Goal: Task Accomplishment & Management: Complete application form

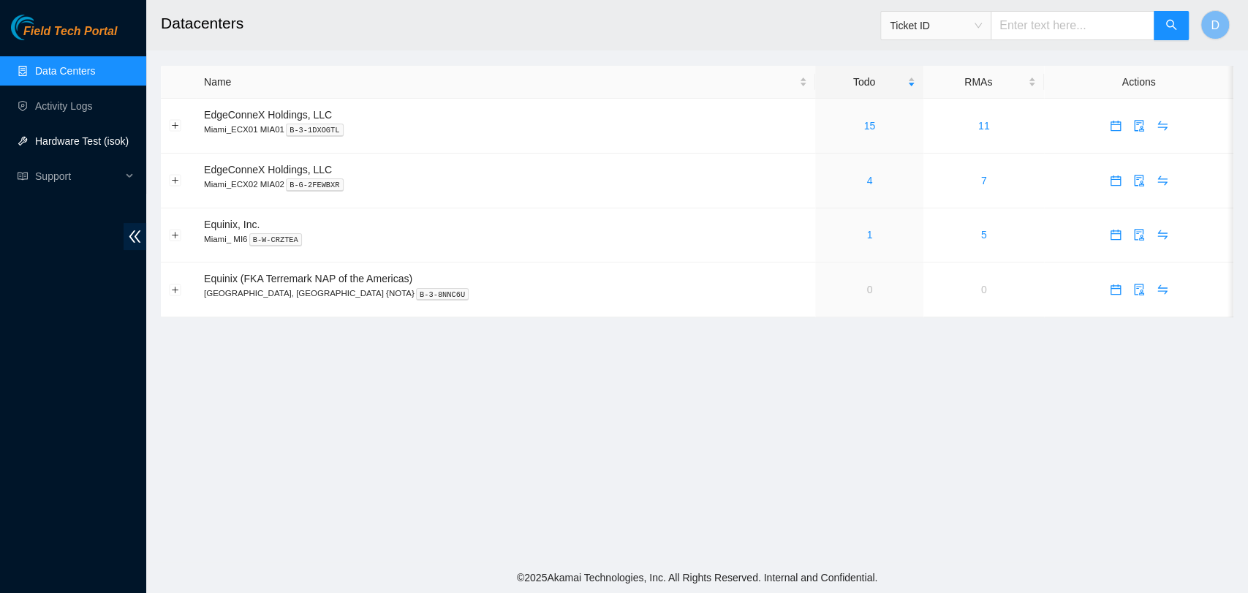
click at [109, 140] on link "Hardware Test (isok)" at bounding box center [82, 141] width 94 height 12
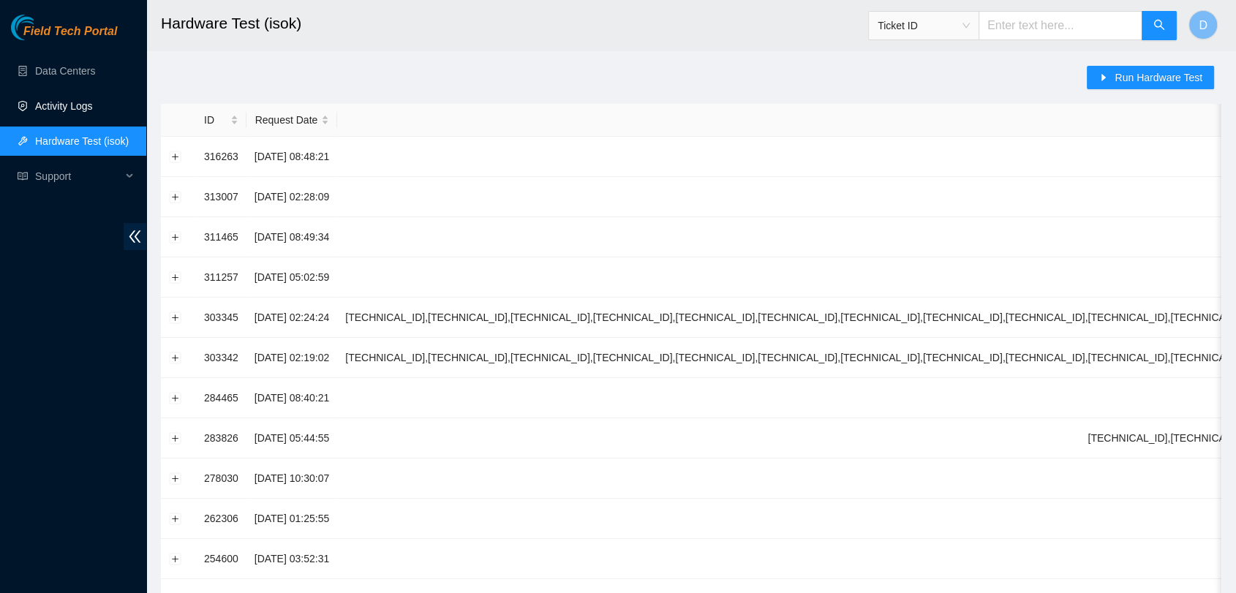
click at [64, 107] on link "Activity Logs" at bounding box center [64, 106] width 58 height 12
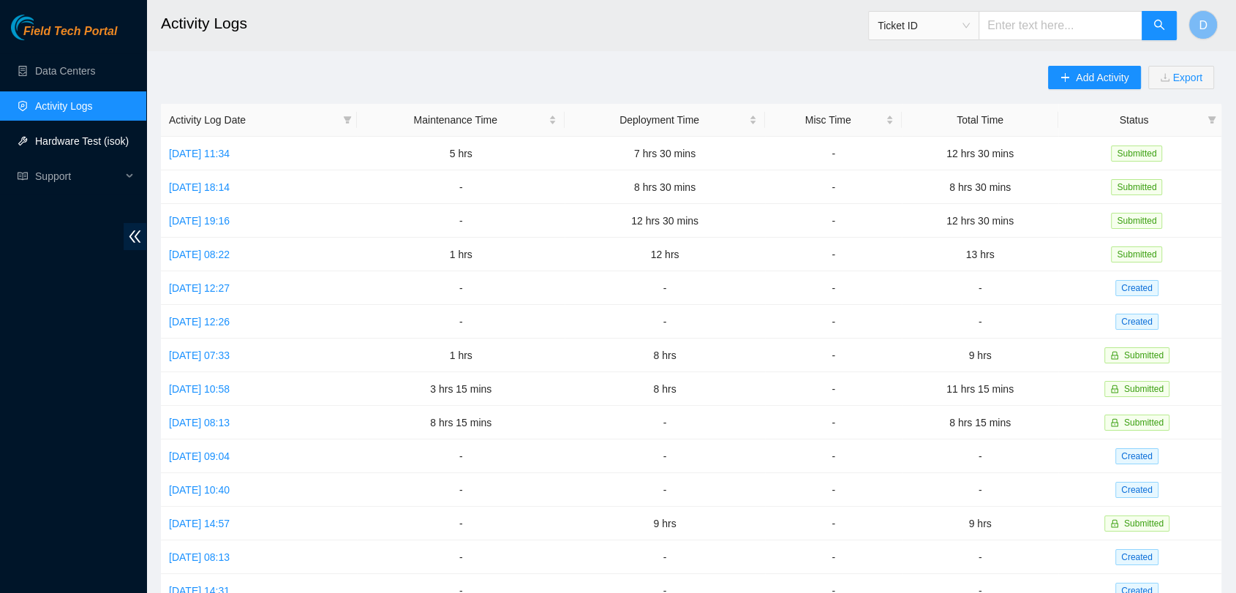
click at [67, 137] on link "Hardware Test (isok)" at bounding box center [82, 141] width 94 height 12
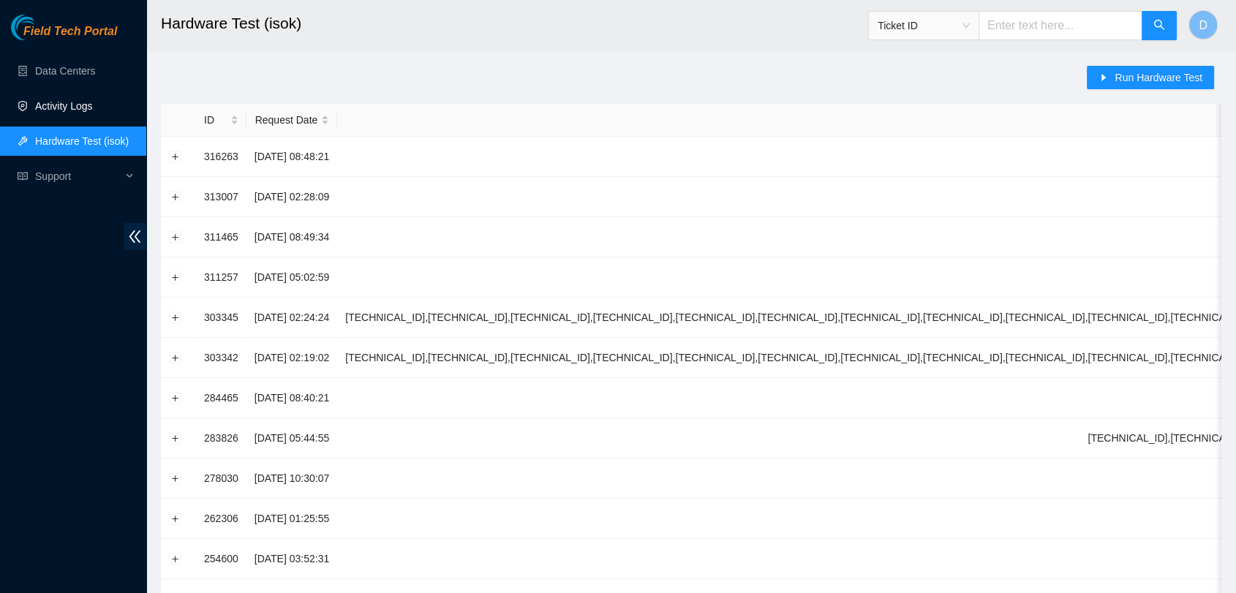
click at [93, 100] on link "Activity Logs" at bounding box center [64, 106] width 58 height 12
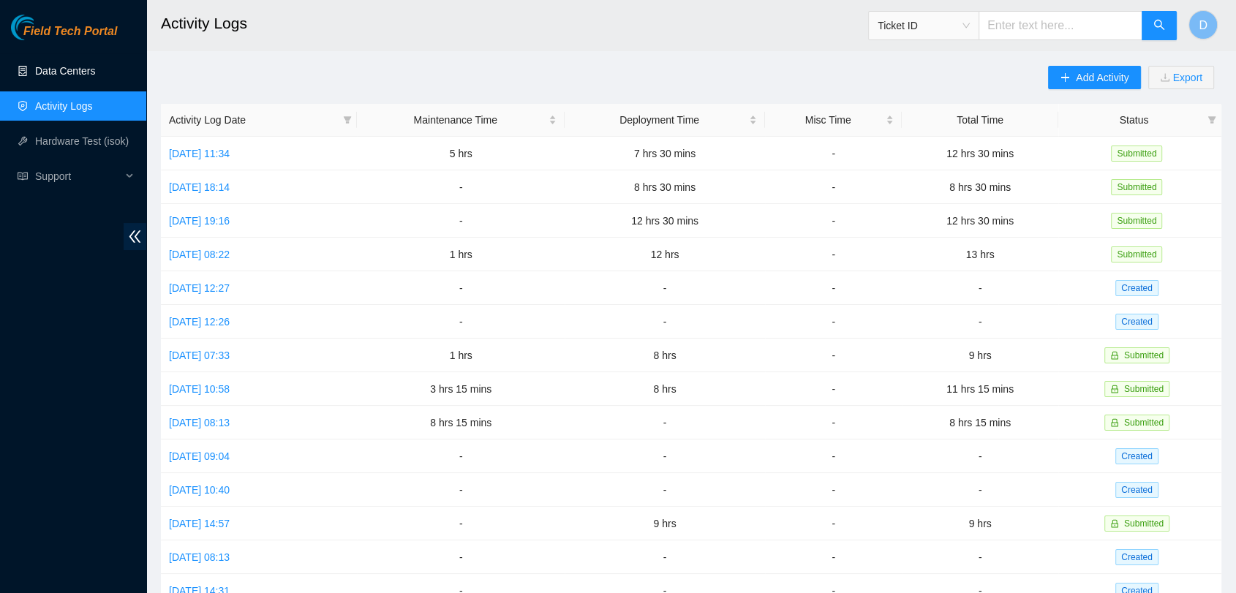
click at [95, 77] on link "Data Centers" at bounding box center [65, 71] width 60 height 12
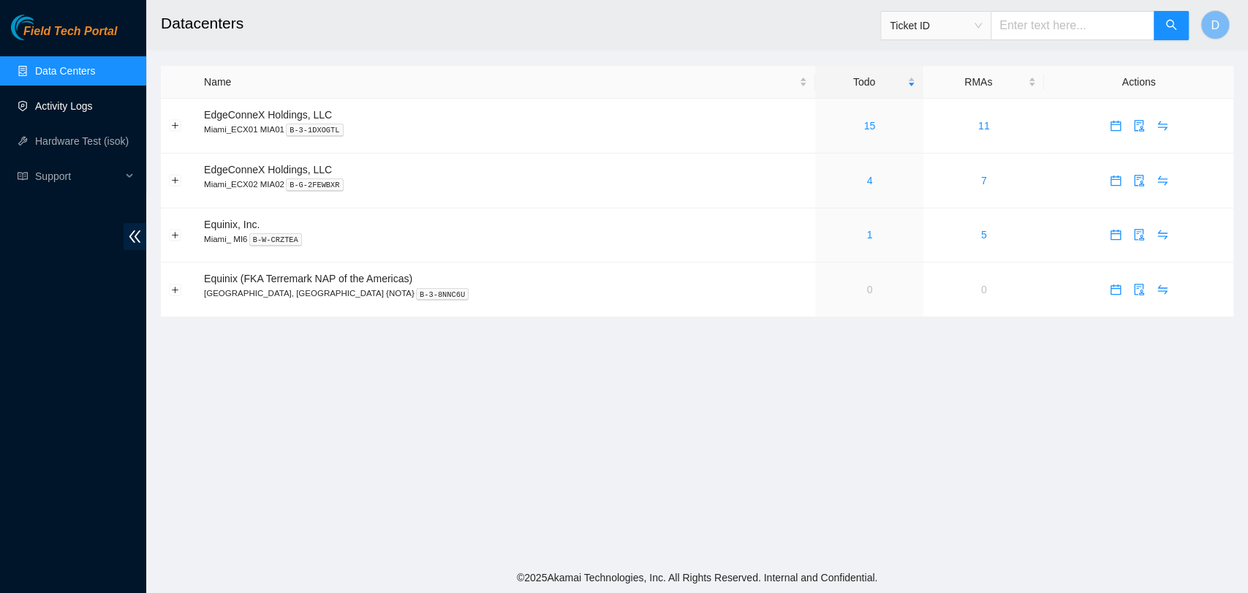
click at [41, 103] on link "Activity Logs" at bounding box center [64, 106] width 58 height 12
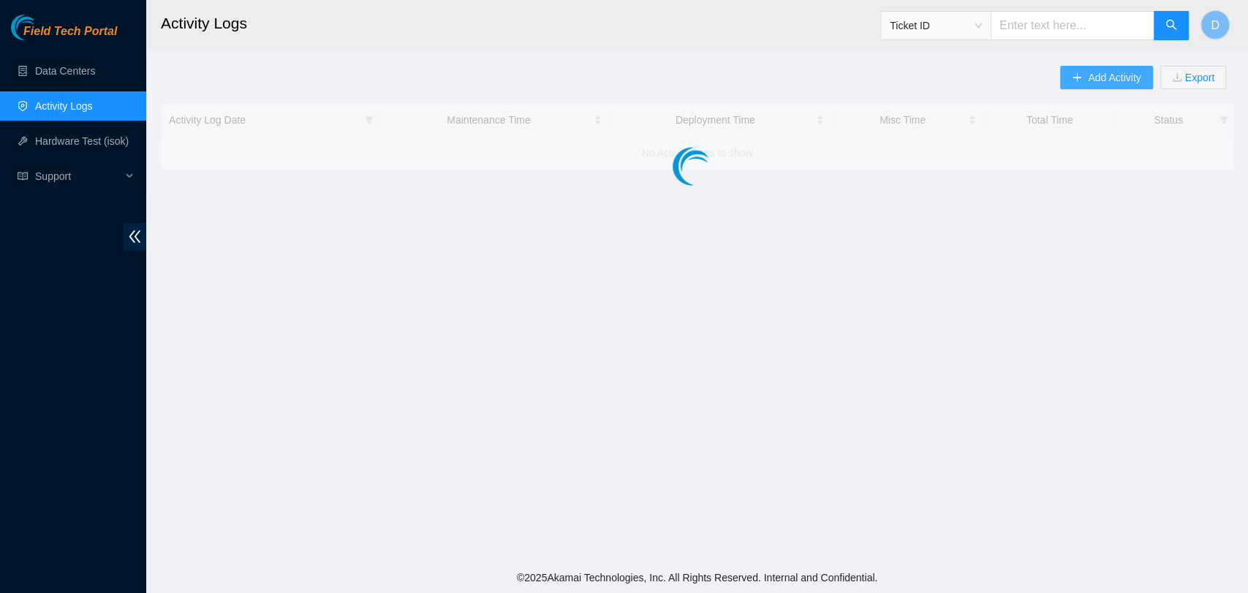
click at [1098, 78] on span "Add Activity" at bounding box center [1114, 77] width 53 height 16
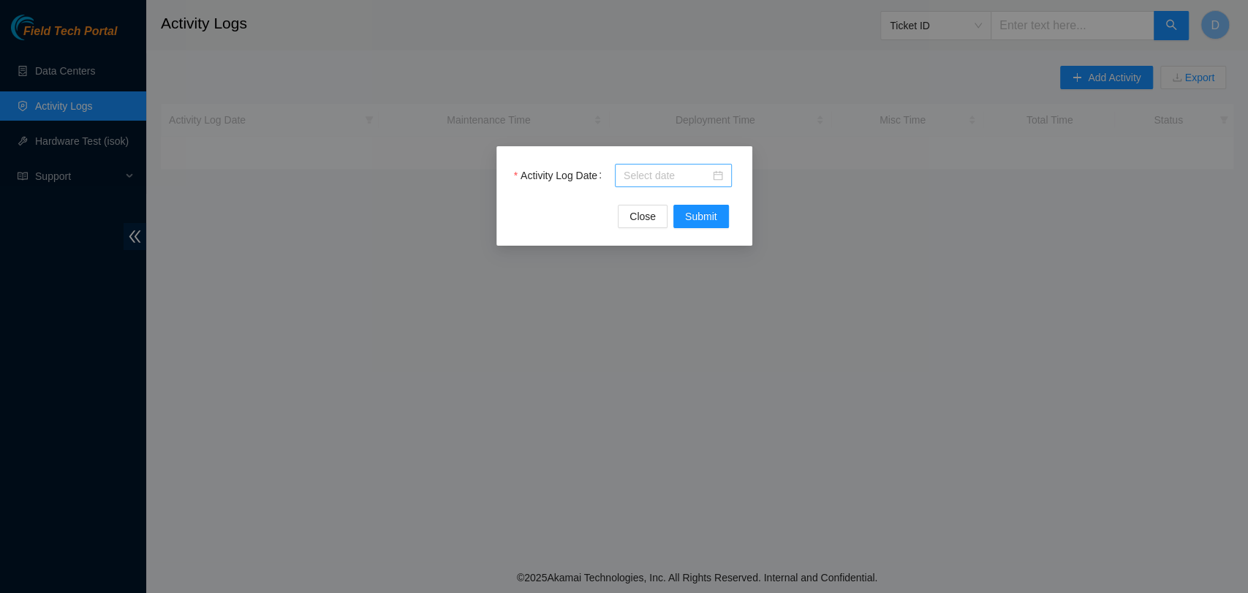
click at [636, 171] on input "Activity Log Date" at bounding box center [667, 175] width 86 height 16
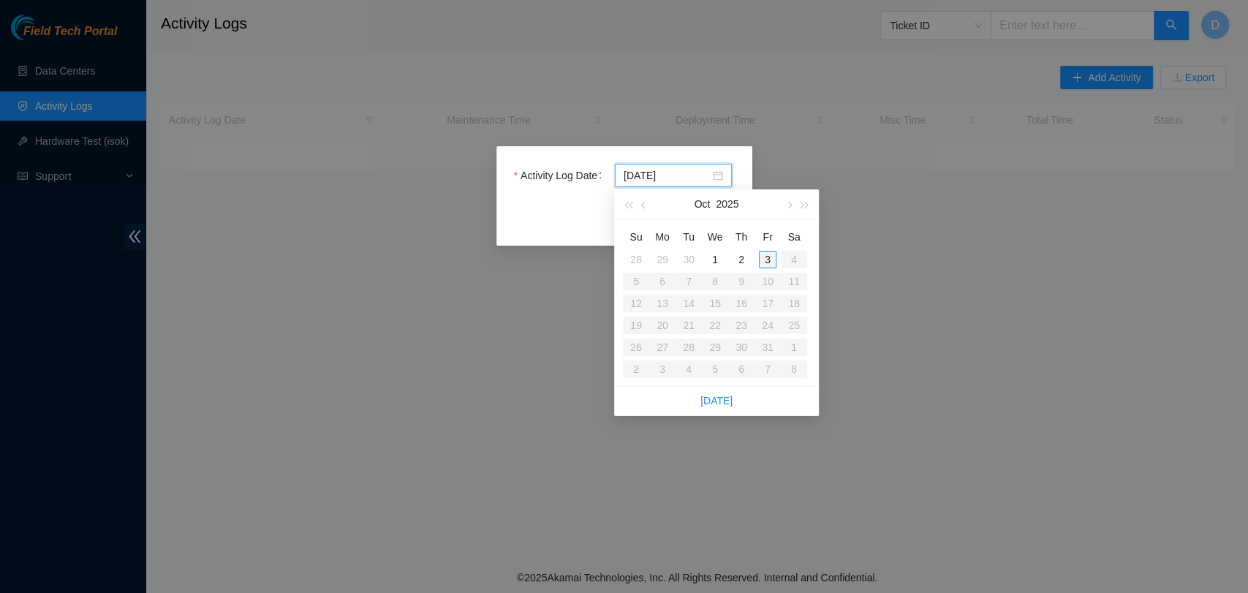
type input "[DATE]"
click at [764, 257] on div "3" at bounding box center [768, 260] width 18 height 18
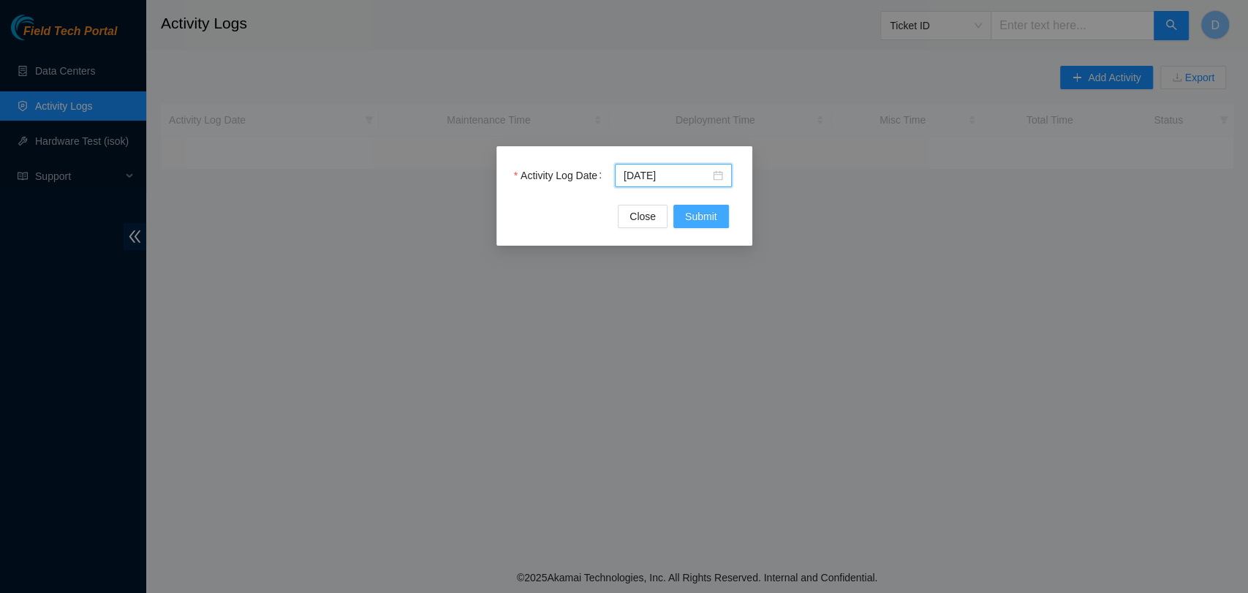
click at [709, 222] on span "Submit" at bounding box center [701, 216] width 32 height 16
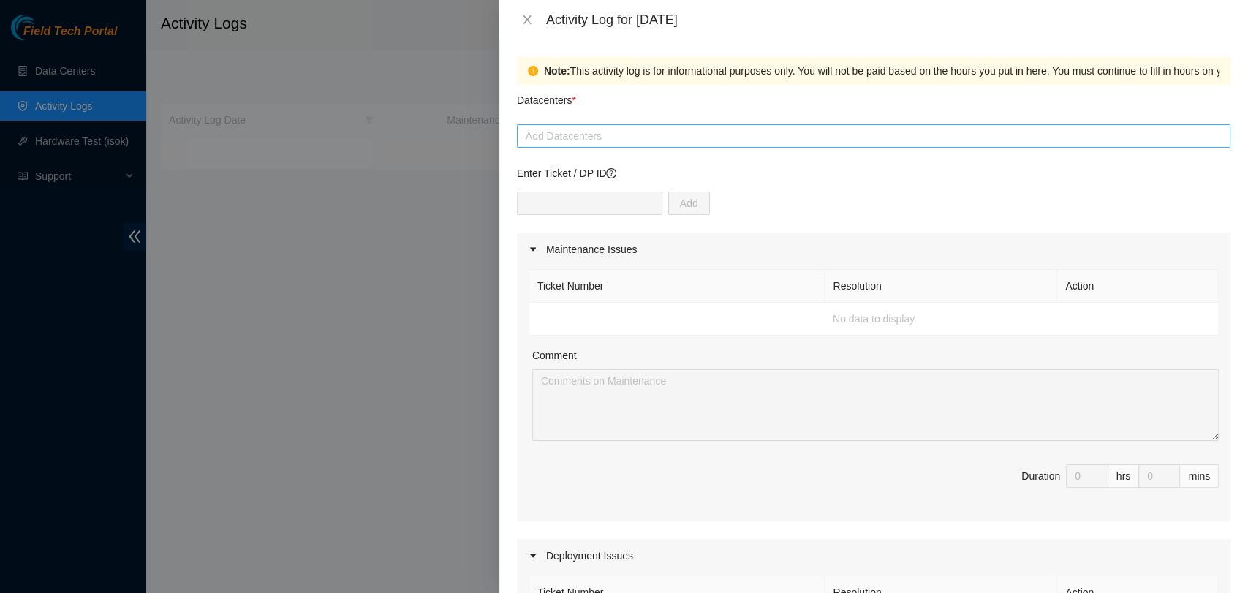
click at [607, 142] on div at bounding box center [874, 136] width 706 height 18
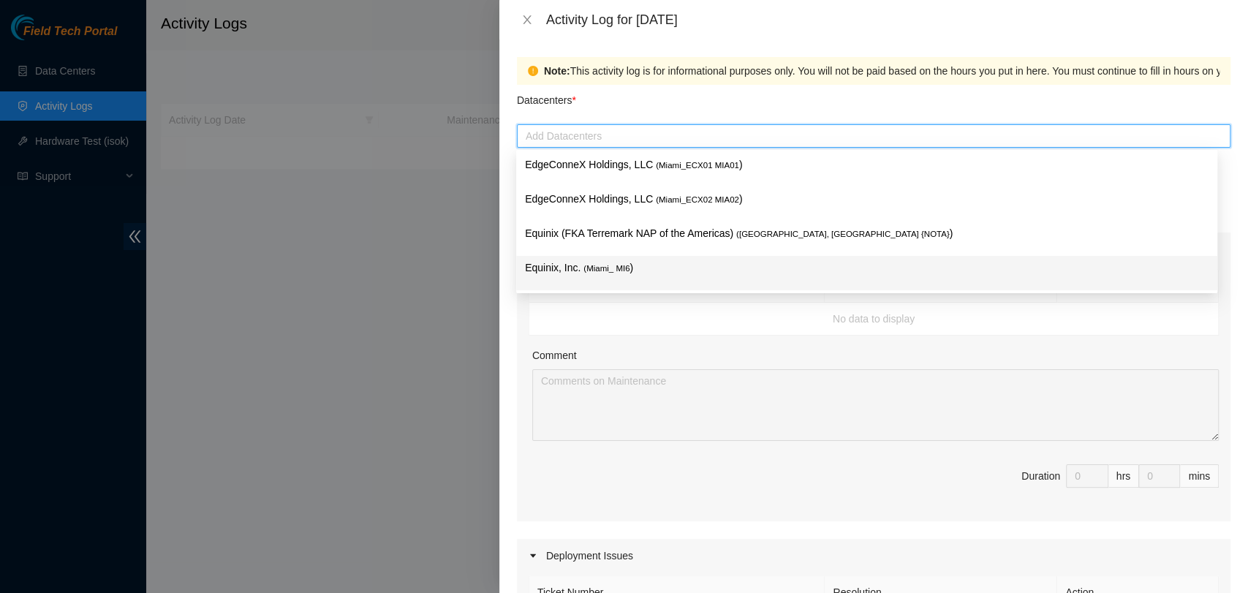
click at [608, 271] on span "( Miami_ MI6" at bounding box center [607, 268] width 46 height 9
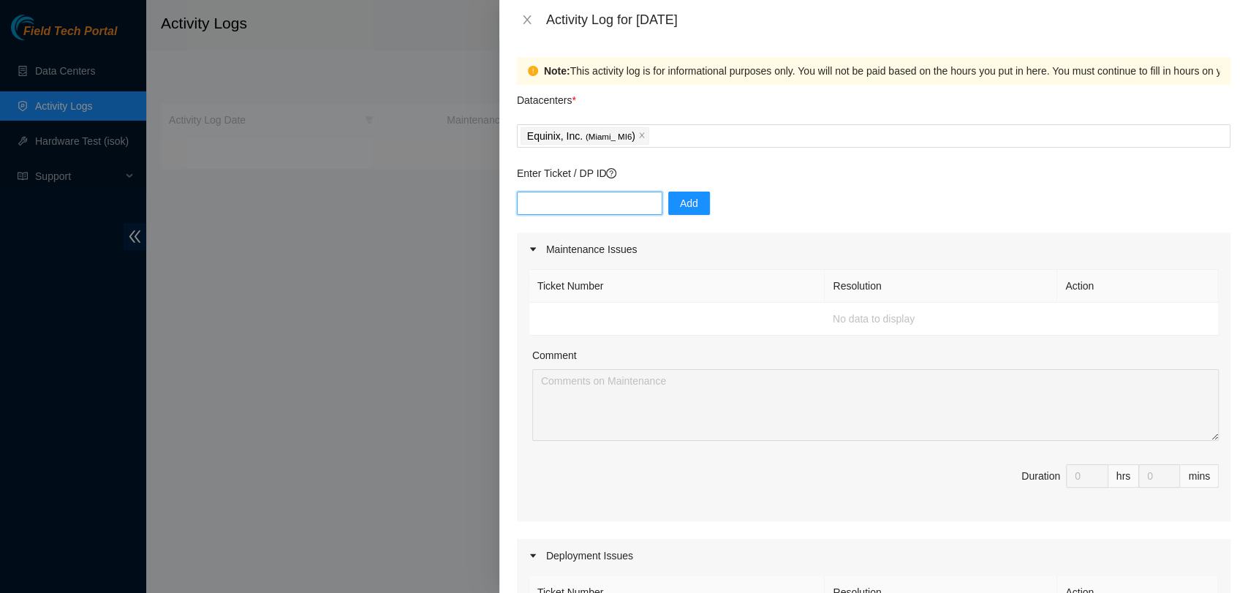
click at [581, 199] on input "text" at bounding box center [590, 203] width 146 height 23
paste input "DP77888"
type input "DP77887"
click at [688, 200] on button "Add" at bounding box center [689, 203] width 42 height 23
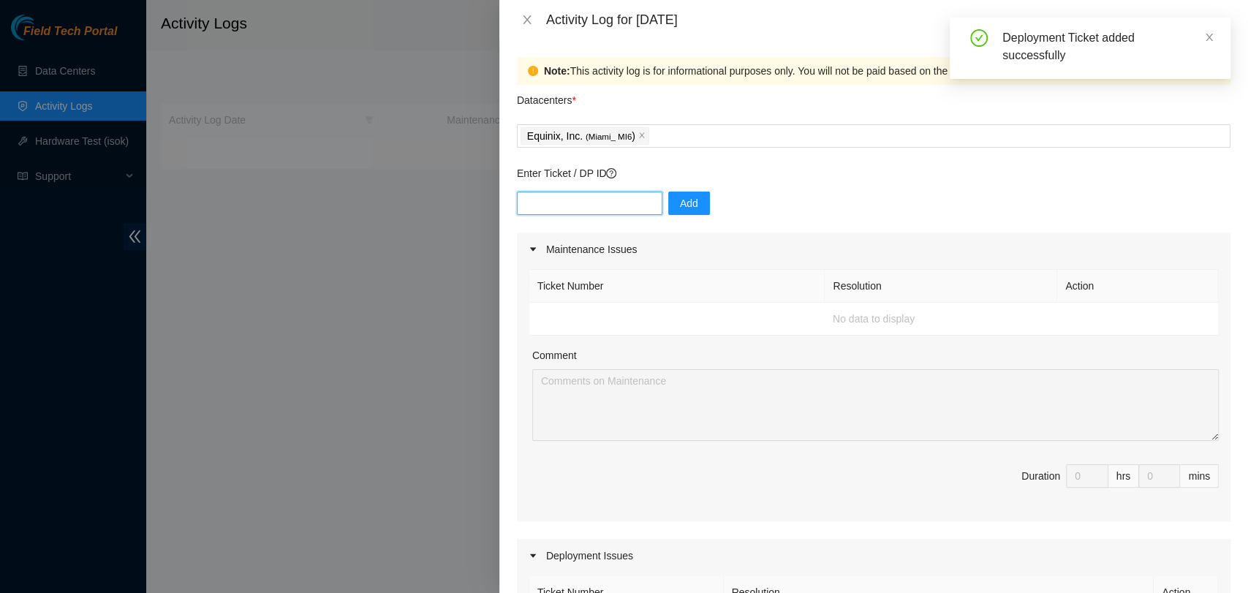
click at [592, 208] on input "text" at bounding box center [590, 203] width 146 height 23
paste input "DP77888"
type input "DP77888"
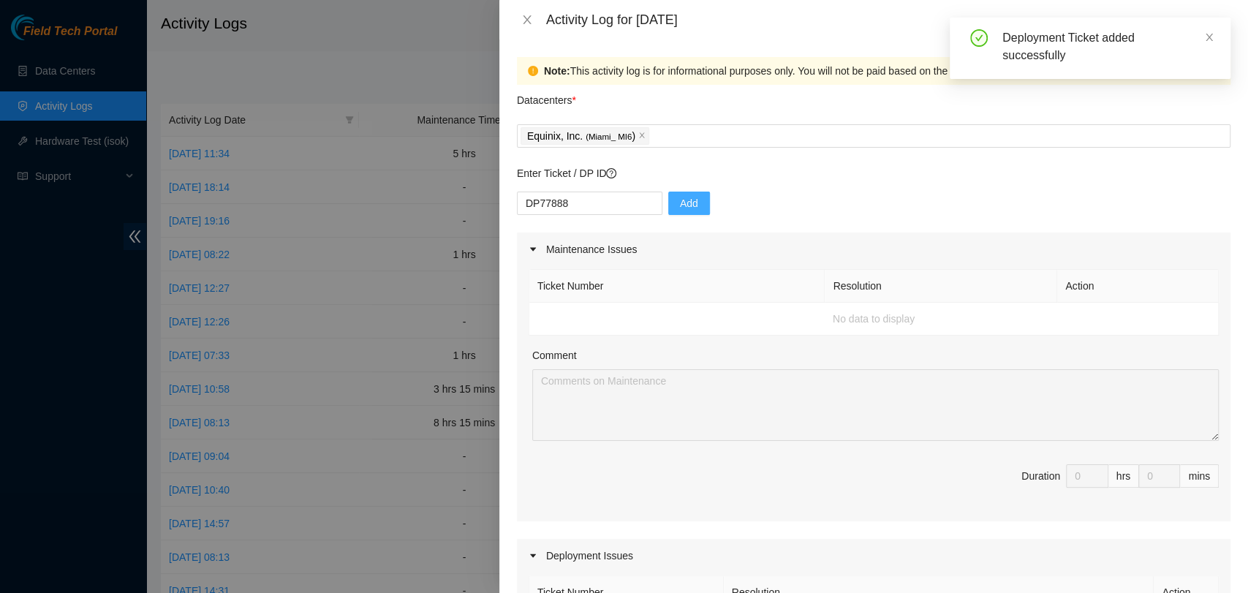
click at [680, 207] on span "Add" at bounding box center [689, 203] width 18 height 16
click at [550, 211] on input "text" at bounding box center [590, 203] width 146 height 23
paste input "DP77888"
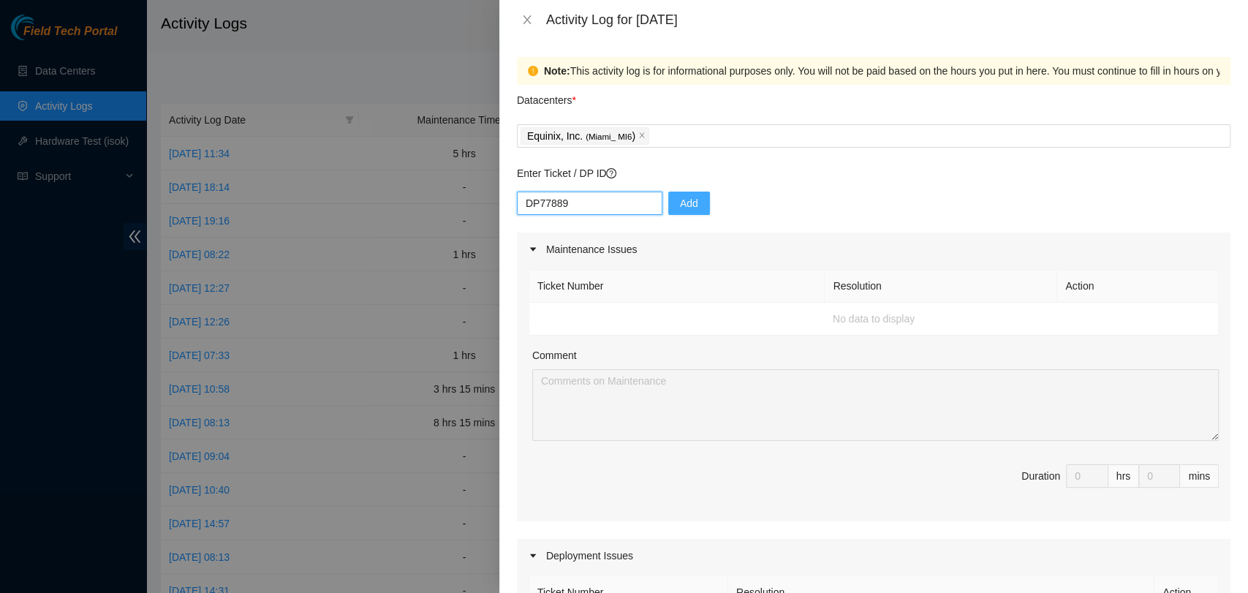
type input "DP77889"
click at [680, 199] on span "Add" at bounding box center [689, 203] width 18 height 16
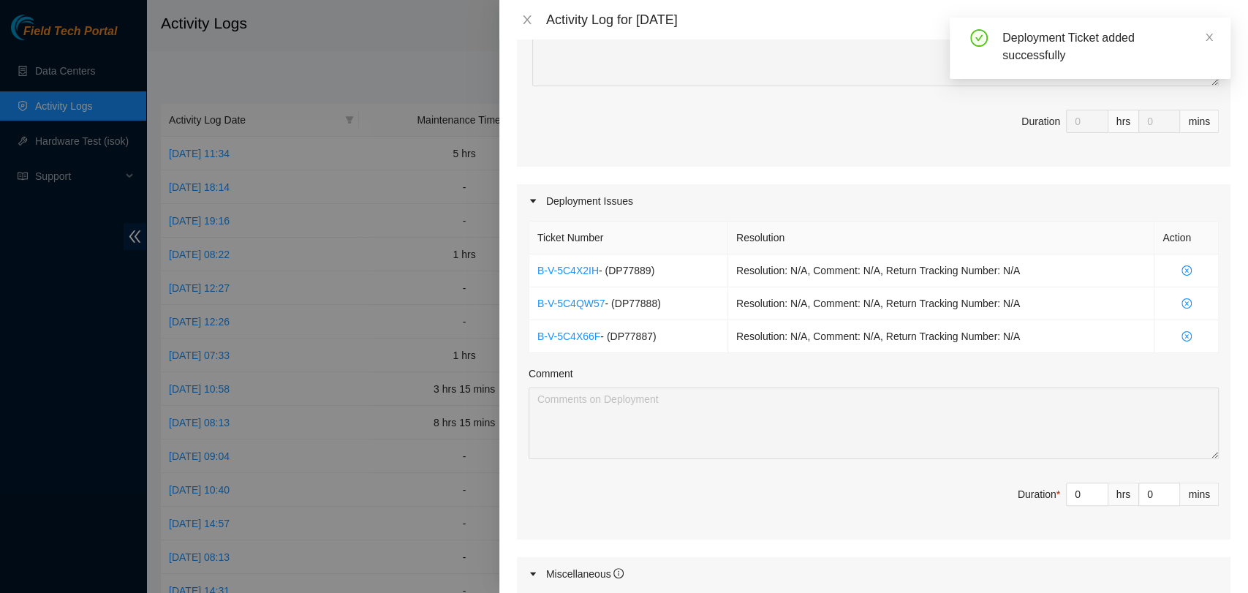
scroll to position [487, 0]
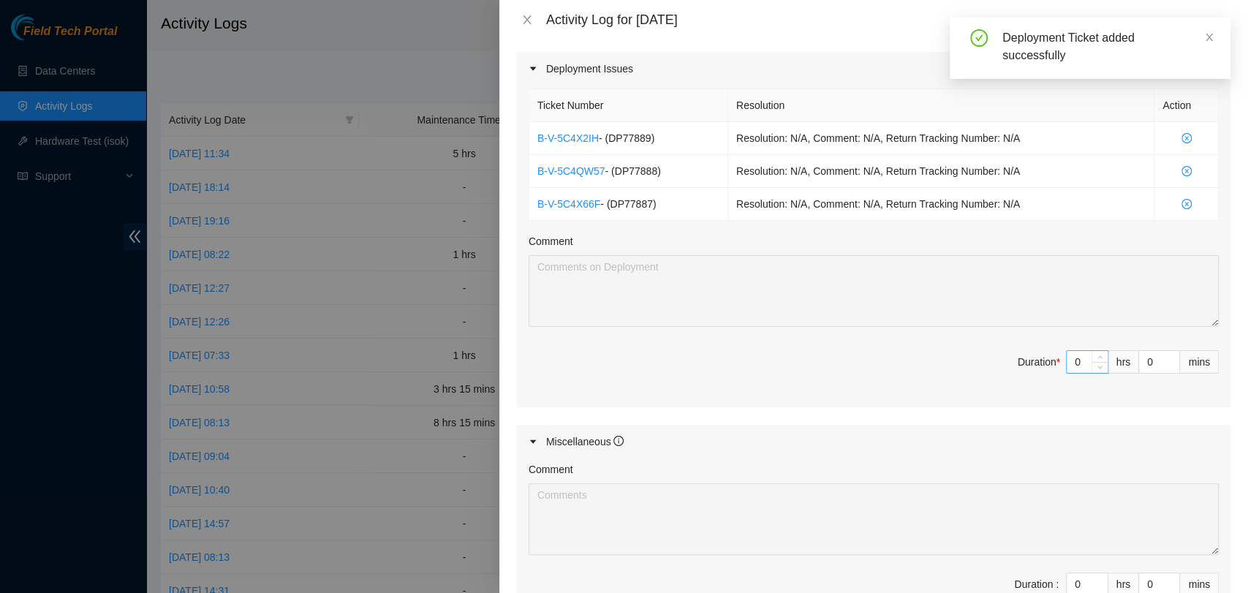
click at [1071, 361] on input "0" at bounding box center [1087, 362] width 41 height 22
type input "8"
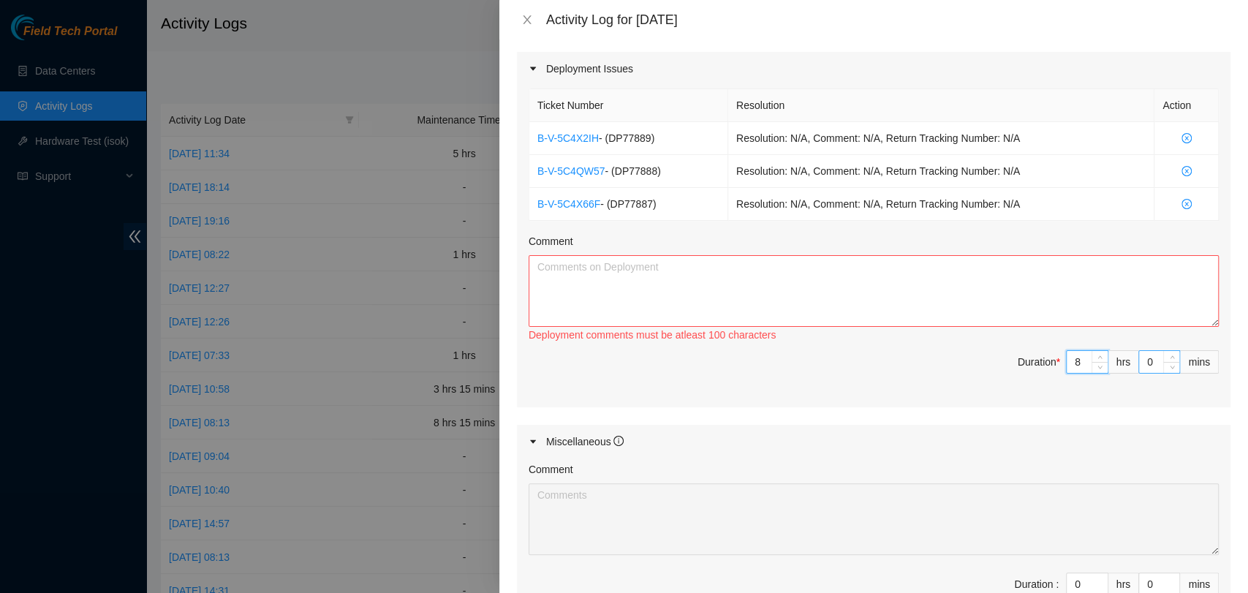
type input "8"
click at [1147, 364] on input "0" at bounding box center [1159, 362] width 40 height 22
type input "4"
type input "45"
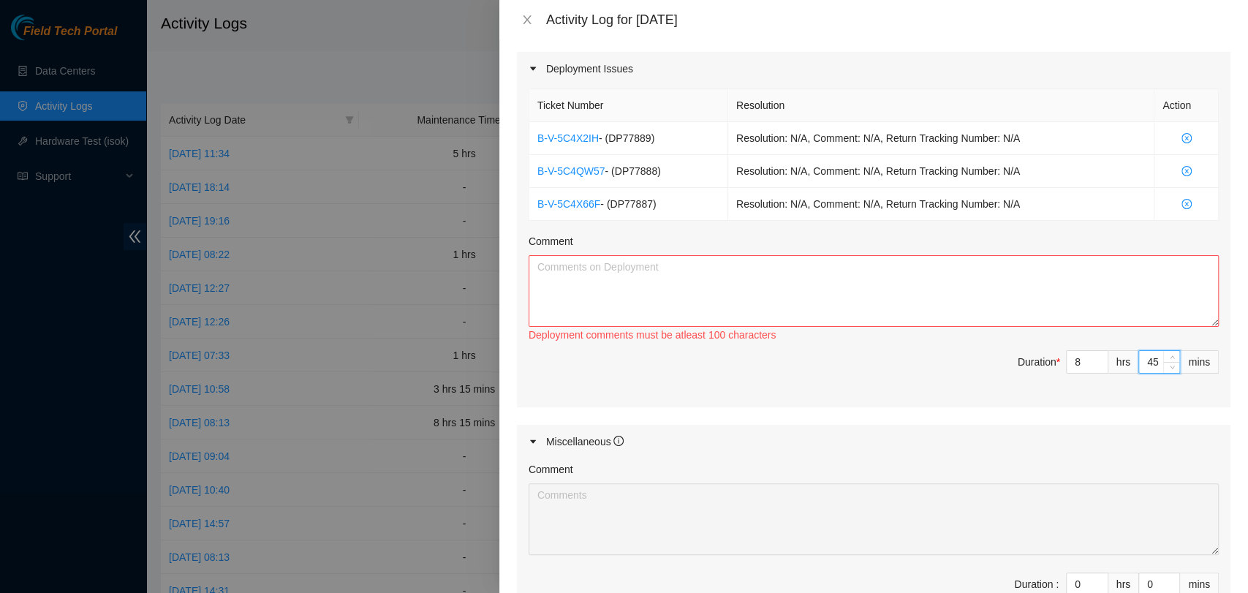
type input "45"
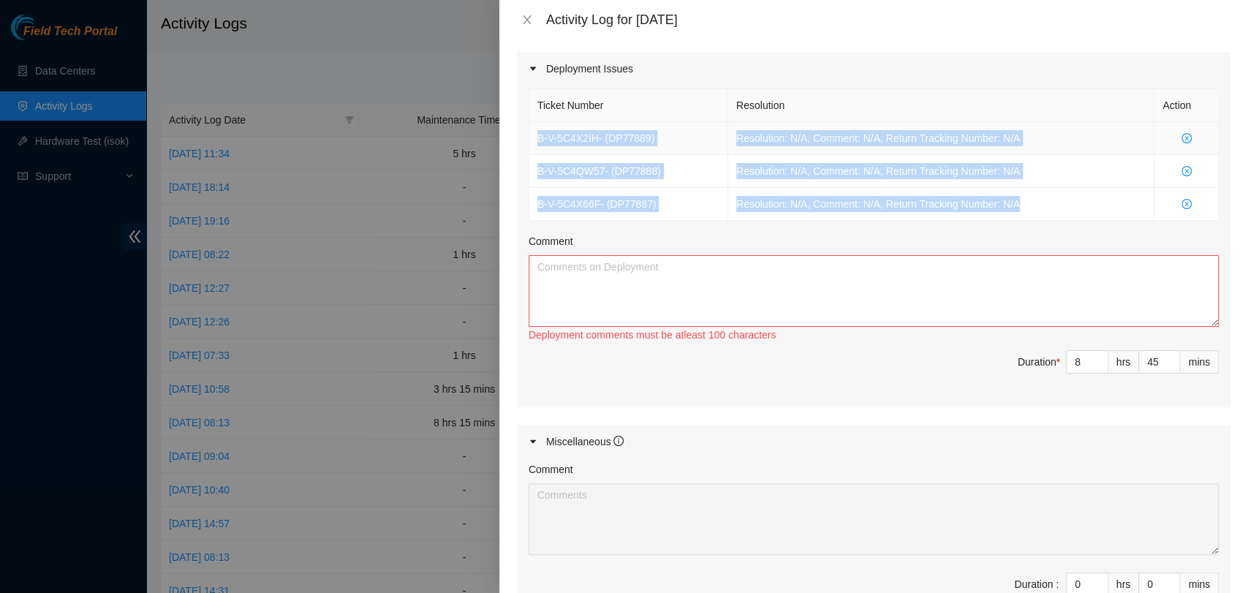
drag, startPoint x: 1044, startPoint y: 207, endPoint x: 532, endPoint y: 134, distance: 517.1
click at [532, 134] on tbody "B-V-5C4X2IH - ( DP77889 ) Resolution: N/A, Comment: N/A, Return Tracking Number…" at bounding box center [874, 171] width 690 height 99
copy tbody "B-V-5C4X2IH - ( DP77889 ) Resolution: N/A, Comment: N/A, Return Tracking Number…"
click at [657, 280] on textarea "Comment" at bounding box center [874, 291] width 690 height 72
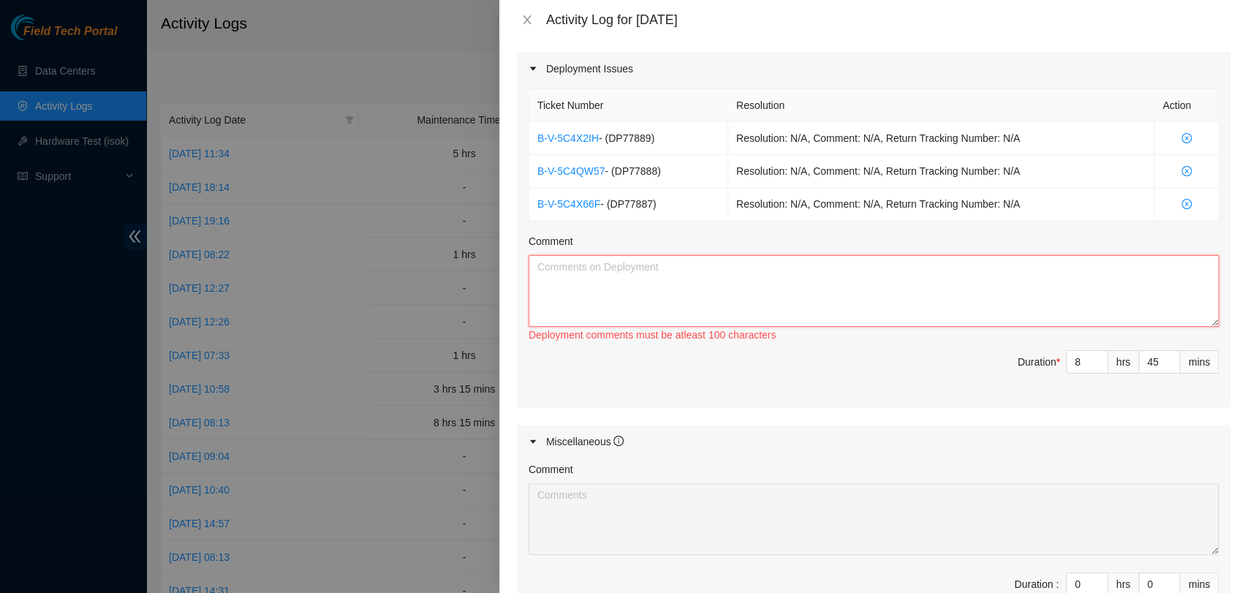
paste textarea "B-V-5C4X2IH - (DP77889) Resolution: N/A, Comment: N/A, Return Tracking Number: …"
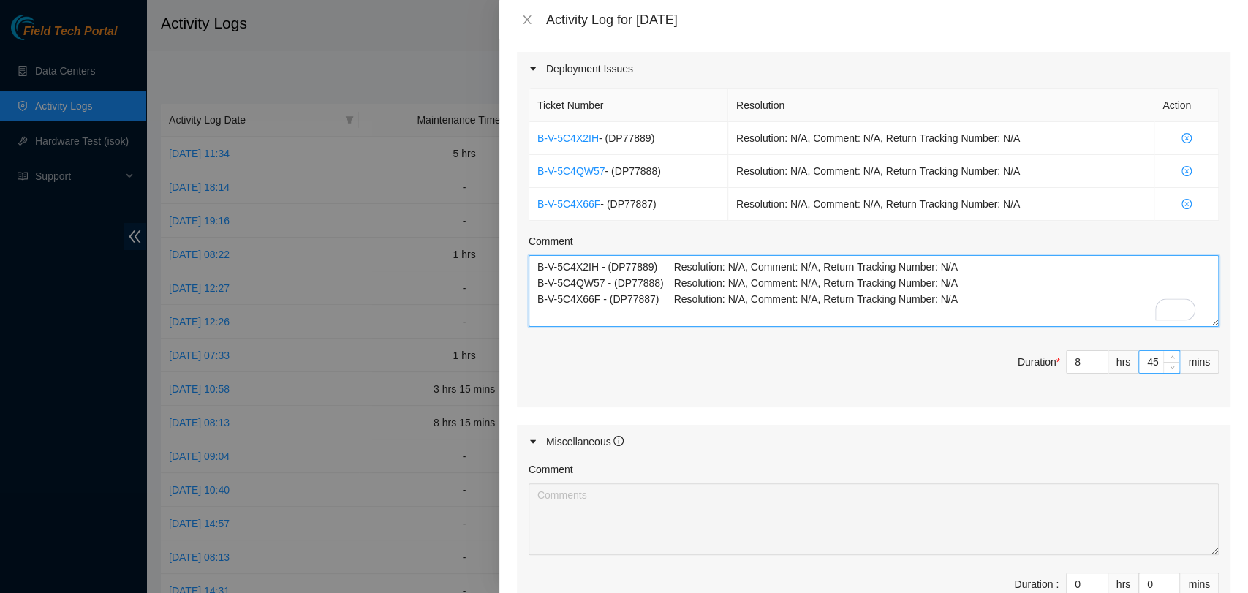
type textarea "B-V-5C4X2IH - (DP77889) Resolution: N/A, Comment: N/A, Return Tracking Number: …"
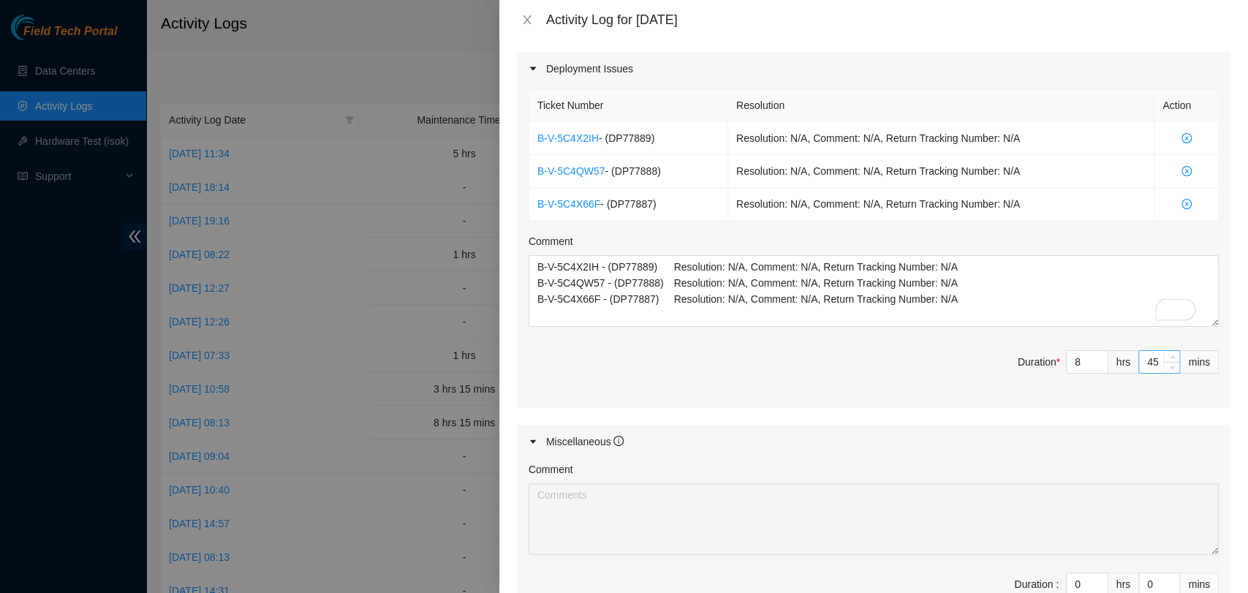
click at [1145, 366] on input "45" at bounding box center [1159, 362] width 40 height 22
type input "4"
type input "0"
type input "3"
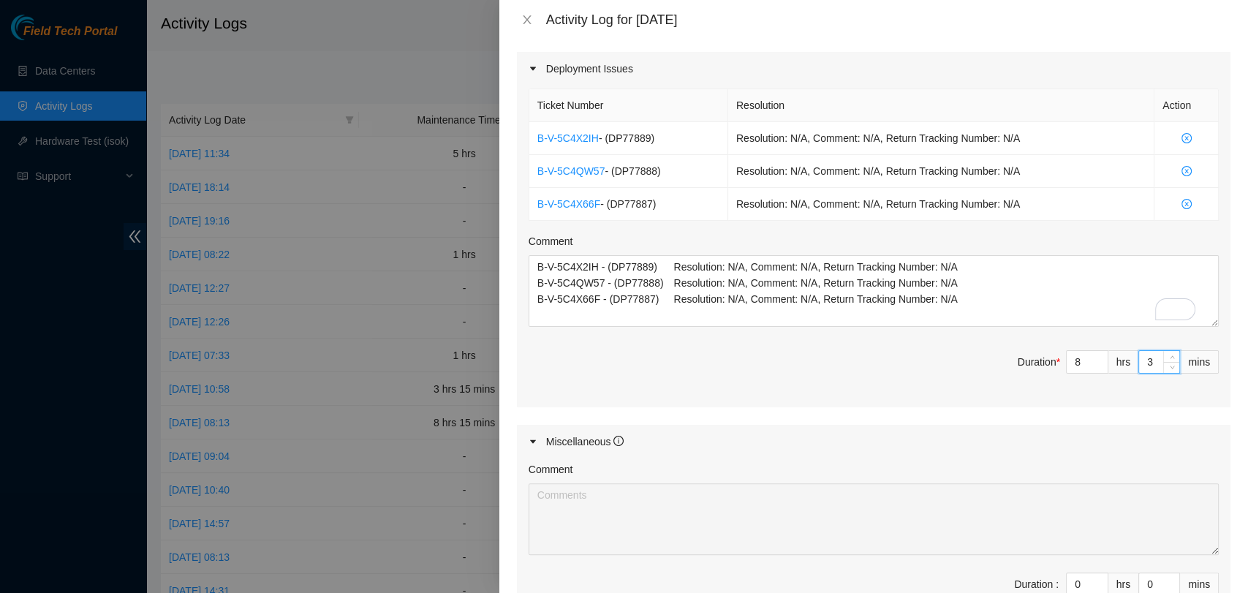
type input "30"
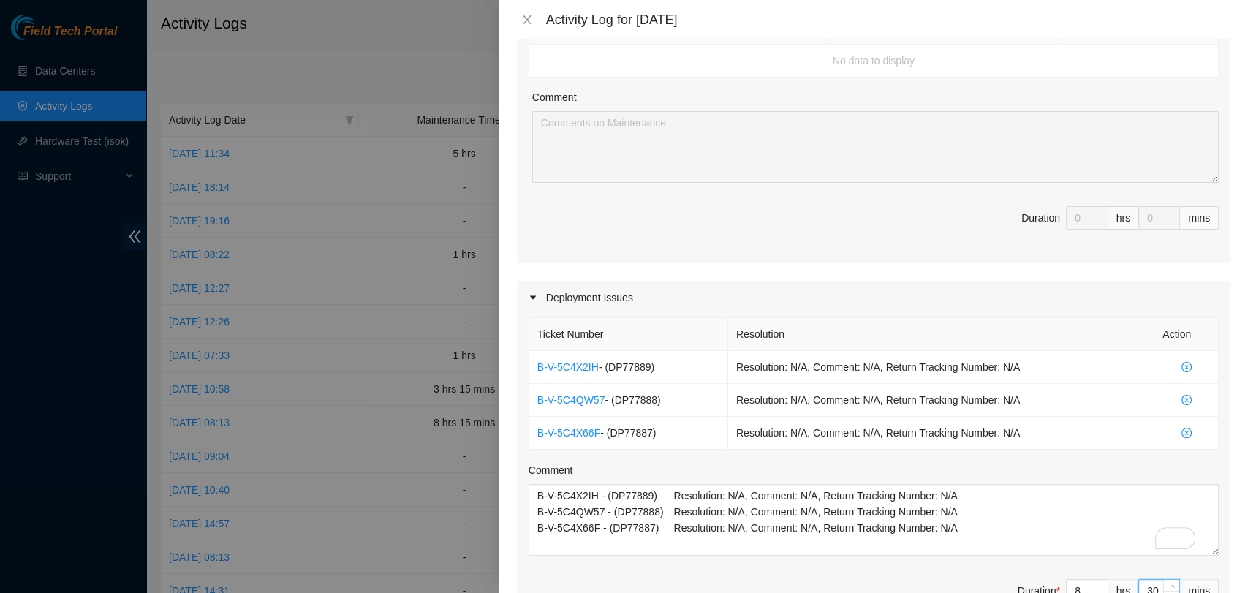
scroll to position [568, 0]
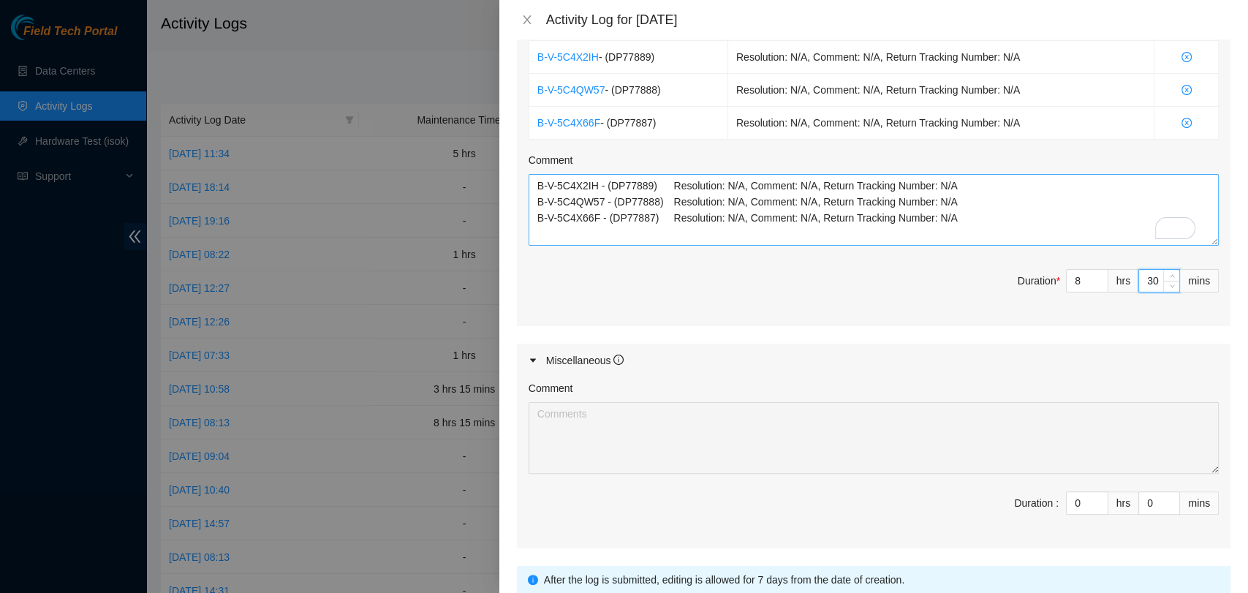
type input "30"
click at [990, 221] on textarea "B-V-5C4X2IH - (DP77889) Resolution: N/A, Comment: N/A, Return Tracking Number: …" at bounding box center [874, 210] width 690 height 72
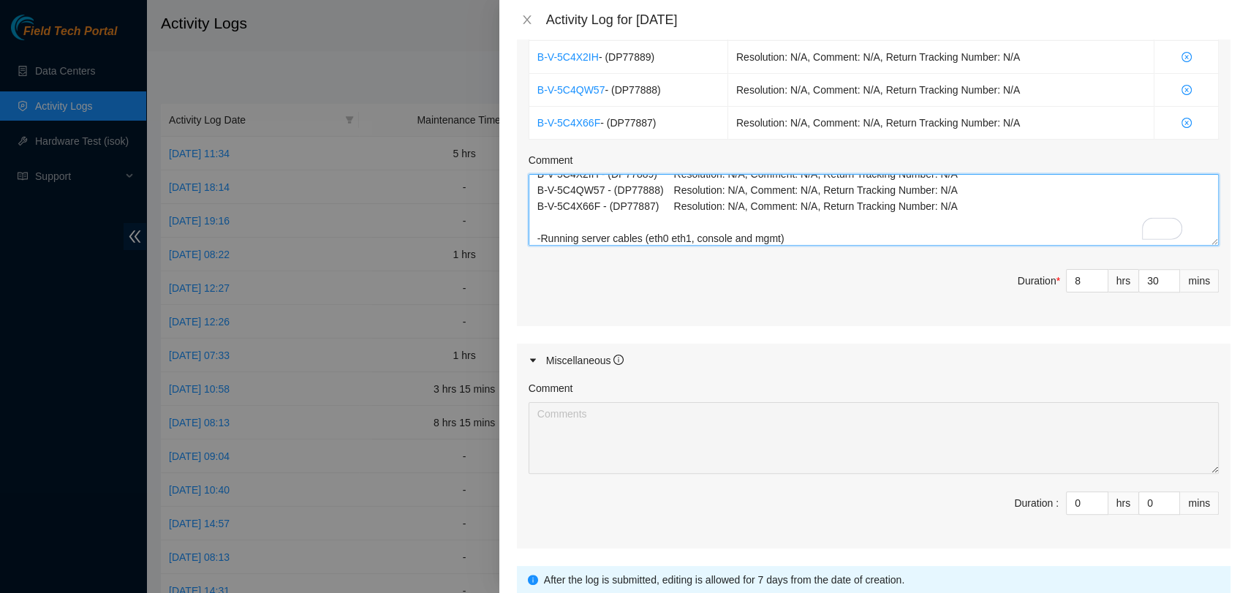
click at [583, 237] on textarea "B-V-5C4X2IH - (DP77889) Resolution: N/A, Comment: N/A, Return Tracking Number: …" at bounding box center [874, 210] width 690 height 72
click at [826, 240] on textarea "B-V-5C4X2IH - (DP77889) Resolution: N/A, Comment: N/A, Return Tracking Number: …" at bounding box center [874, 210] width 690 height 72
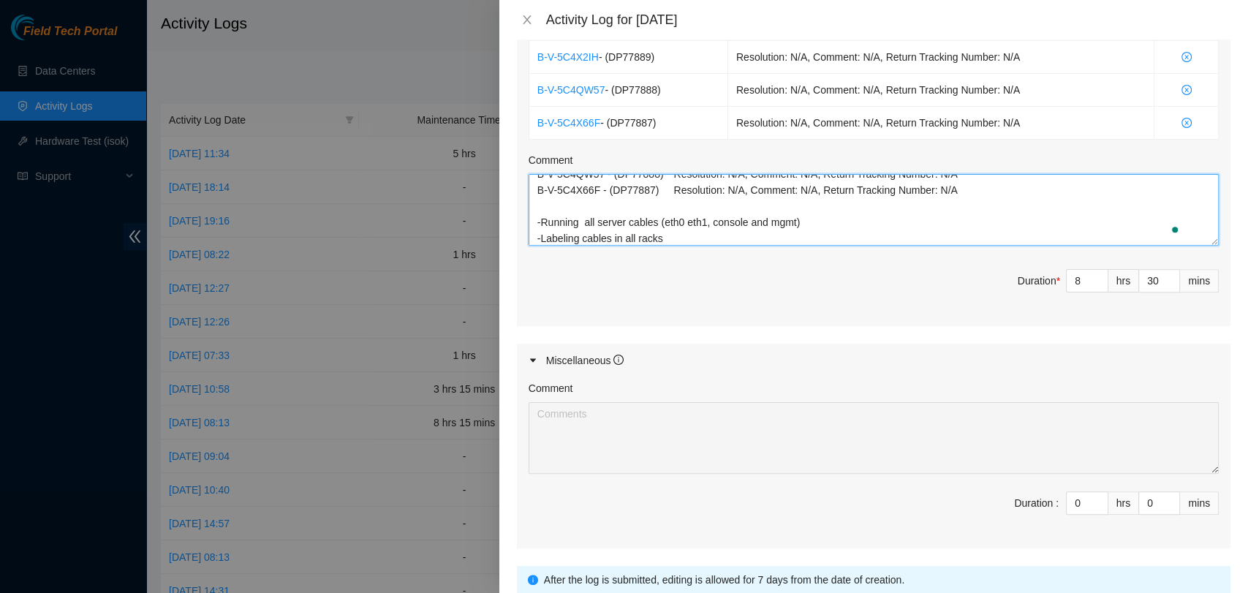
scroll to position [44, 0]
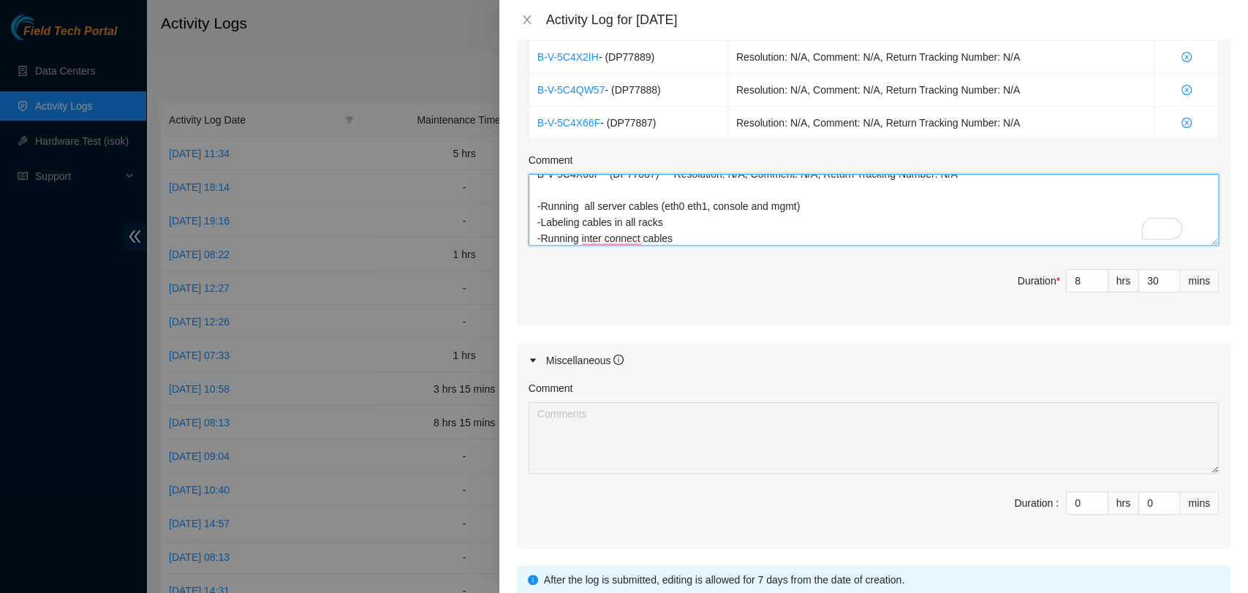
type textarea "B-V-5C4X2IH - (DP77889) Resolution: N/A, Comment: N/A, Return Tracking Number: …"
drag, startPoint x: 698, startPoint y: 250, endPoint x: 690, endPoint y: 245, distance: 10.2
click at [690, 245] on div "Ticket Number Resolution Action B-V-5C4X2IH - ( DP77889 ) Resolution: N/A, Comm…" at bounding box center [874, 164] width 714 height 321
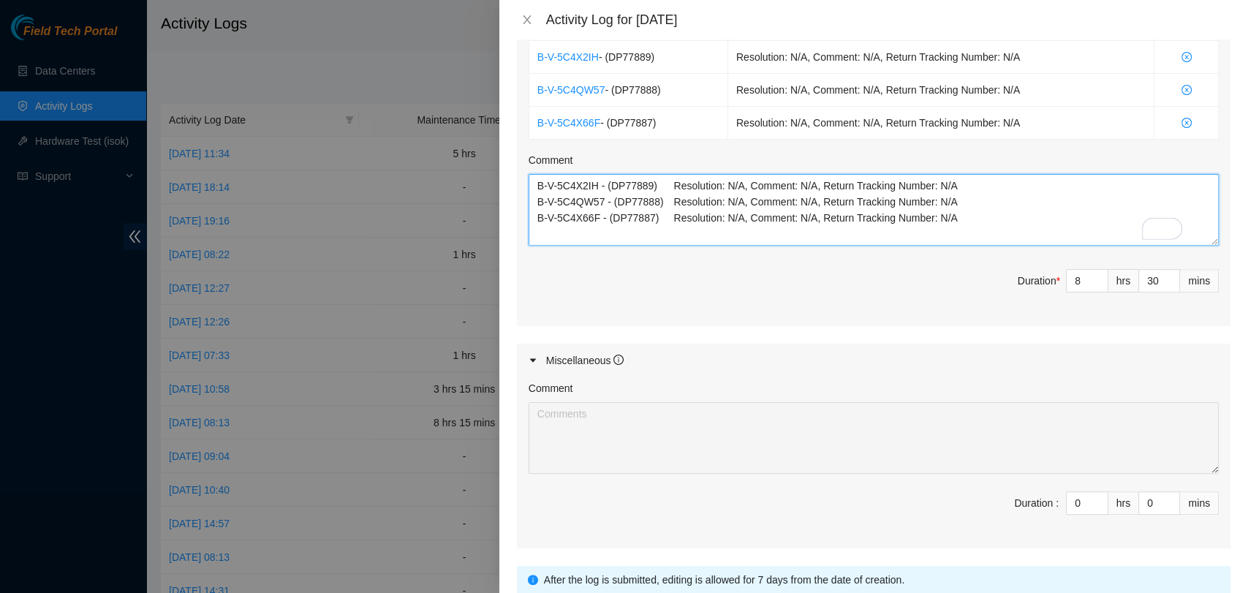
drag, startPoint x: 690, startPoint y: 235, endPoint x: 411, endPoint y: 136, distance: 295.9
click at [411, 136] on div "Activity Log for [DATE] Note: This activity log is for informational purposes o…" at bounding box center [624, 296] width 1248 height 593
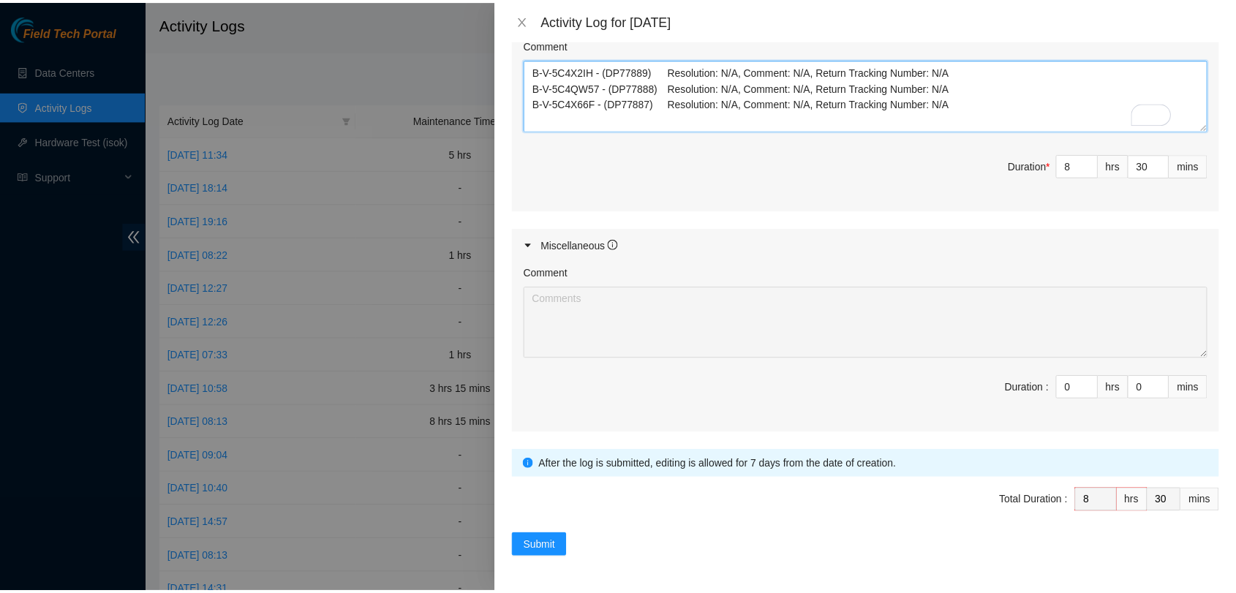
scroll to position [695, 0]
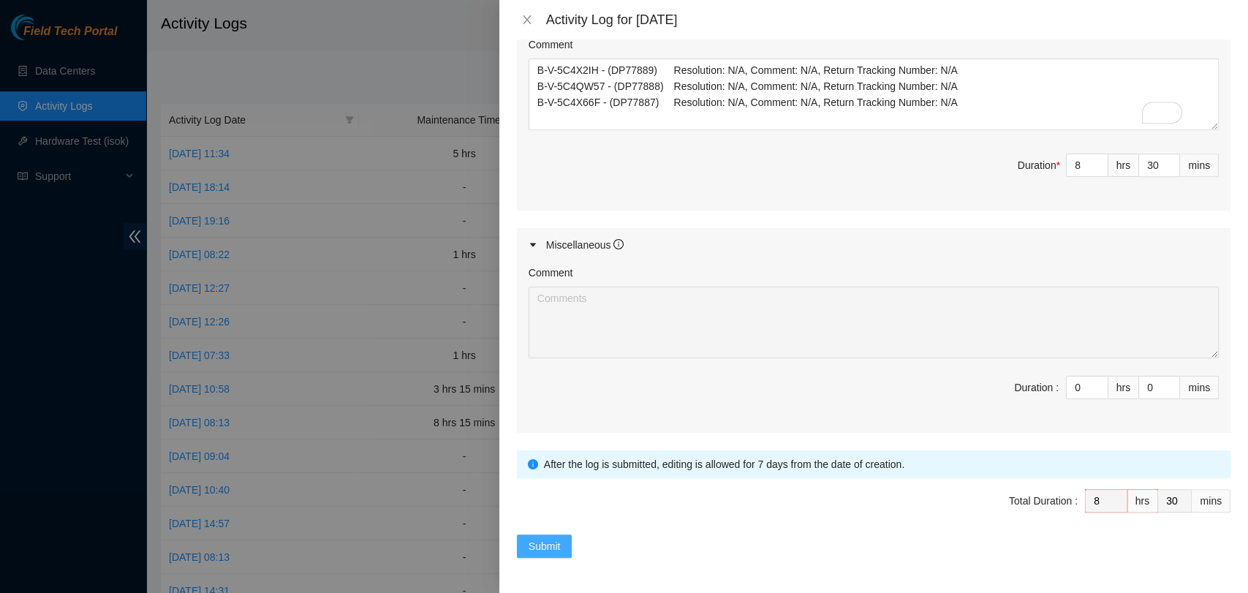
drag, startPoint x: 538, startPoint y: 549, endPoint x: 543, endPoint y: 539, distance: 10.8
click at [538, 545] on div "Note: This activity log is for informational purposes only. You will not be pai…" at bounding box center [874, 316] width 749 height 554
click at [545, 538] on span "Submit" at bounding box center [545, 546] width 32 height 16
